Goal: Information Seeking & Learning: Learn about a topic

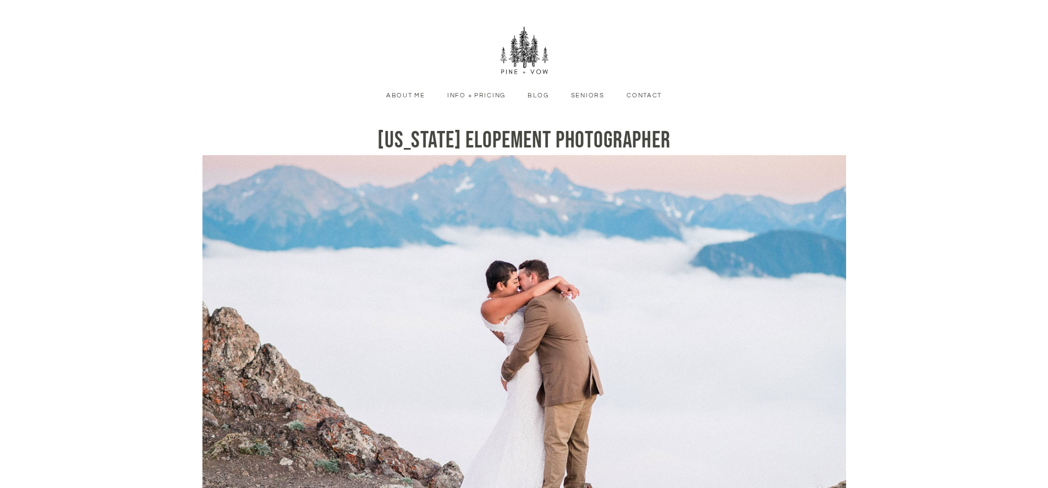
click at [483, 92] on link "Info + Pricing" at bounding box center [476, 96] width 75 height 10
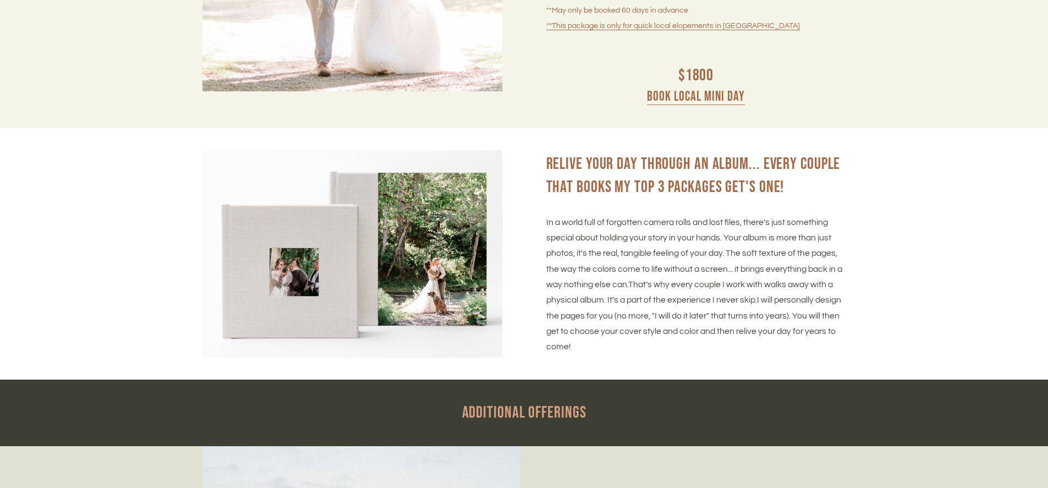
scroll to position [4563, 0]
